Goal: Find contact information

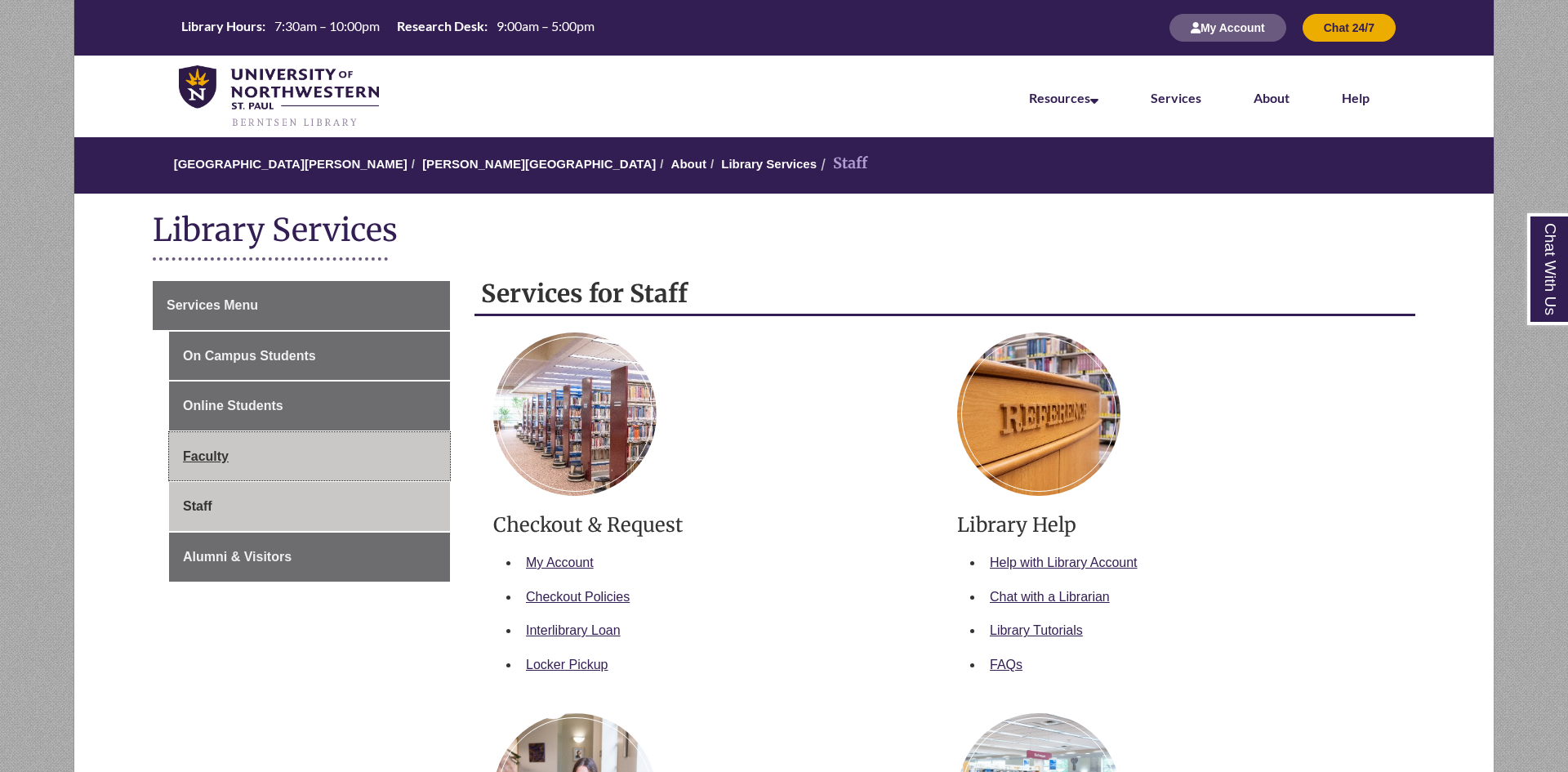
click at [204, 457] on link "Faculty" at bounding box center [309, 456] width 281 height 49
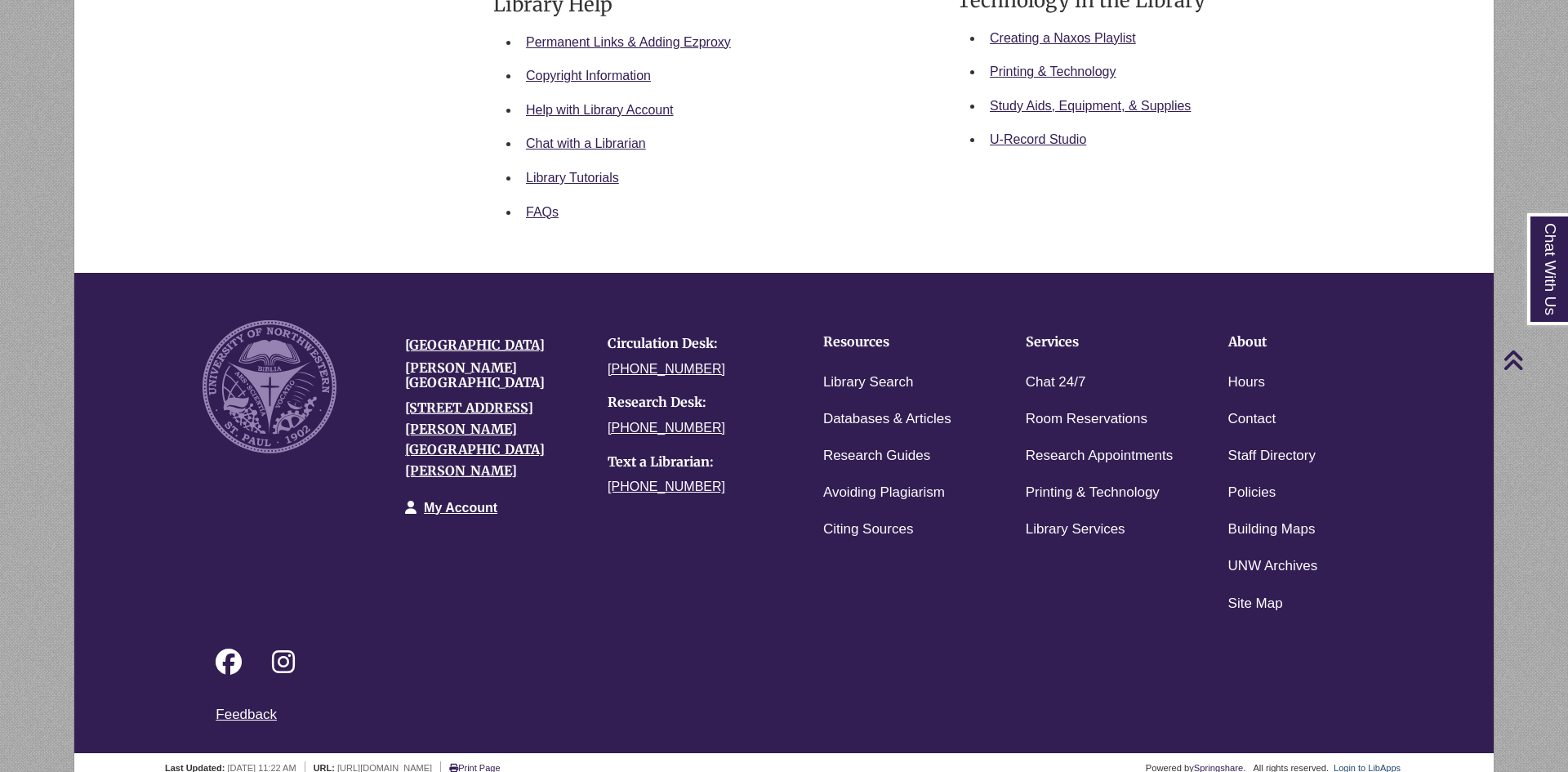
scroll to position [989, 0]
